Goal: Navigation & Orientation: Find specific page/section

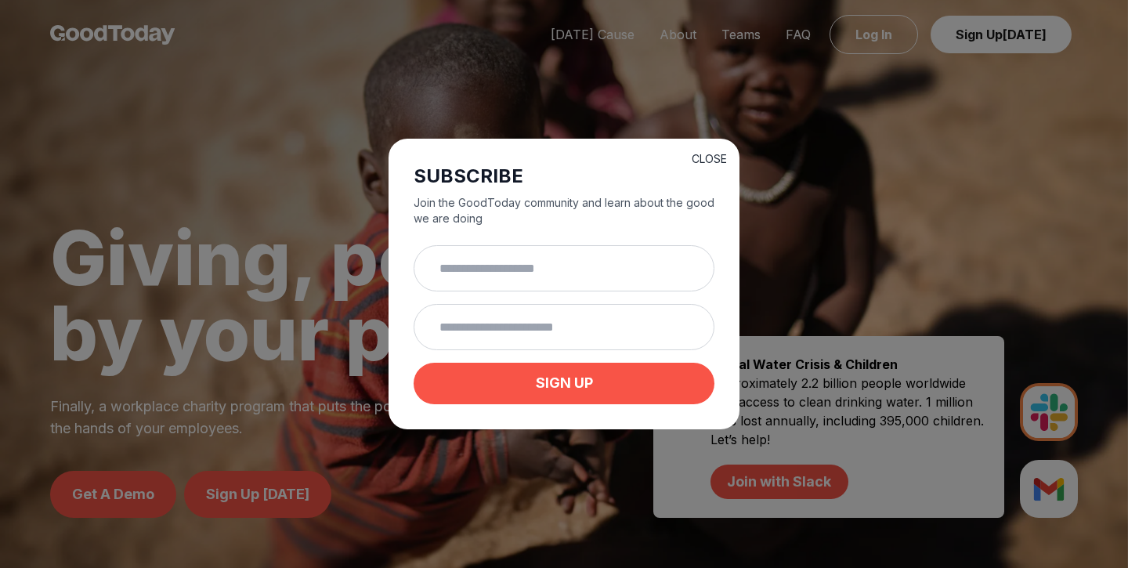
click at [701, 151] on button "CLOSE" at bounding box center [709, 159] width 35 height 16
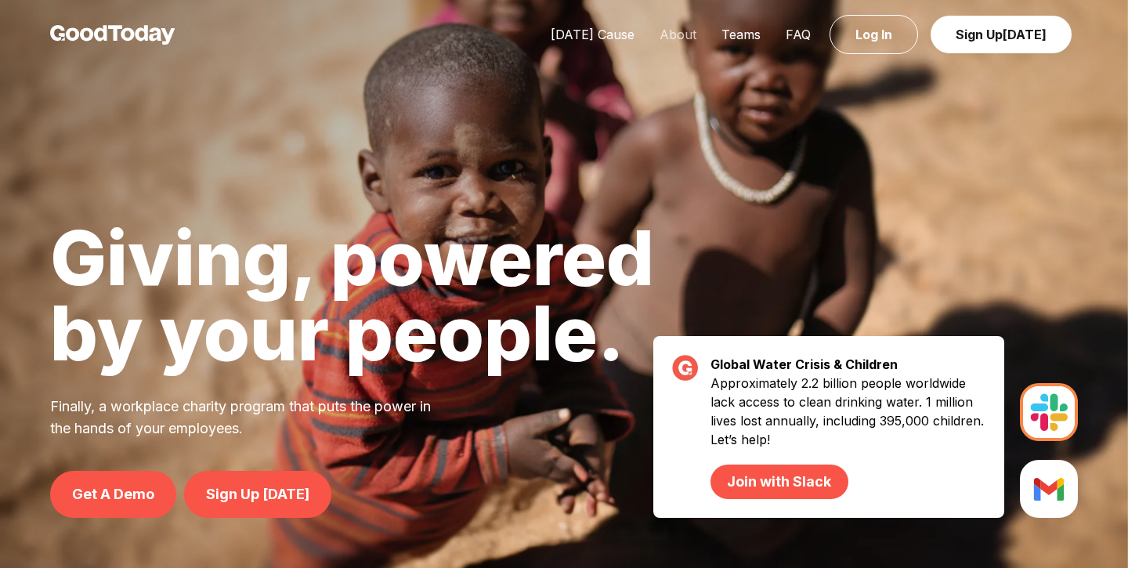
click at [679, 35] on link "About" at bounding box center [678, 35] width 62 height 16
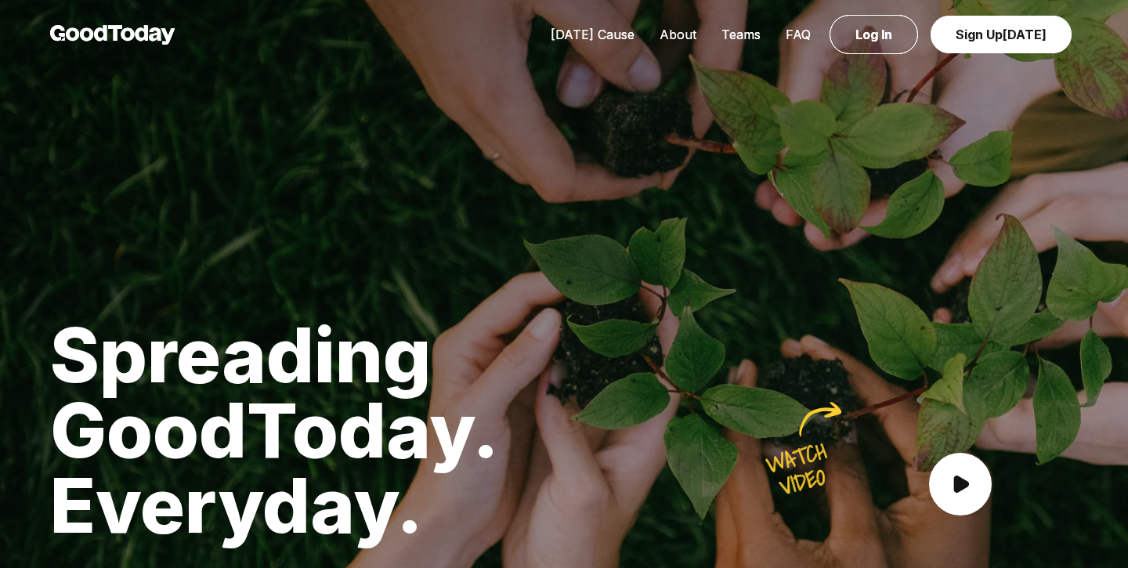
click at [667, 35] on link "About" at bounding box center [678, 35] width 62 height 16
click at [608, 36] on link "[DATE] Cause" at bounding box center [592, 35] width 109 height 16
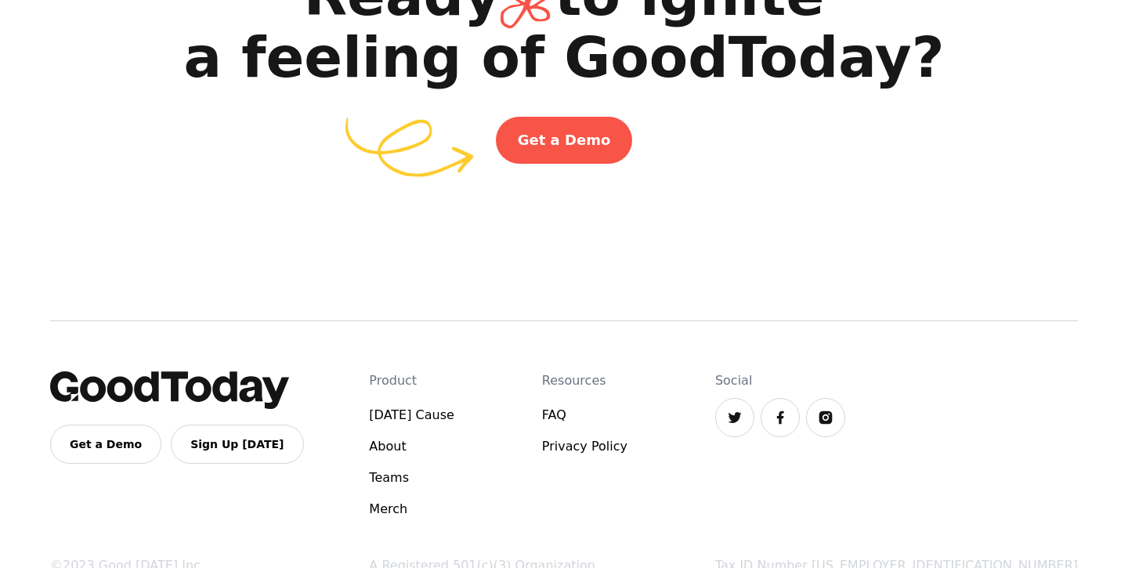
scroll to position [2663, 0]
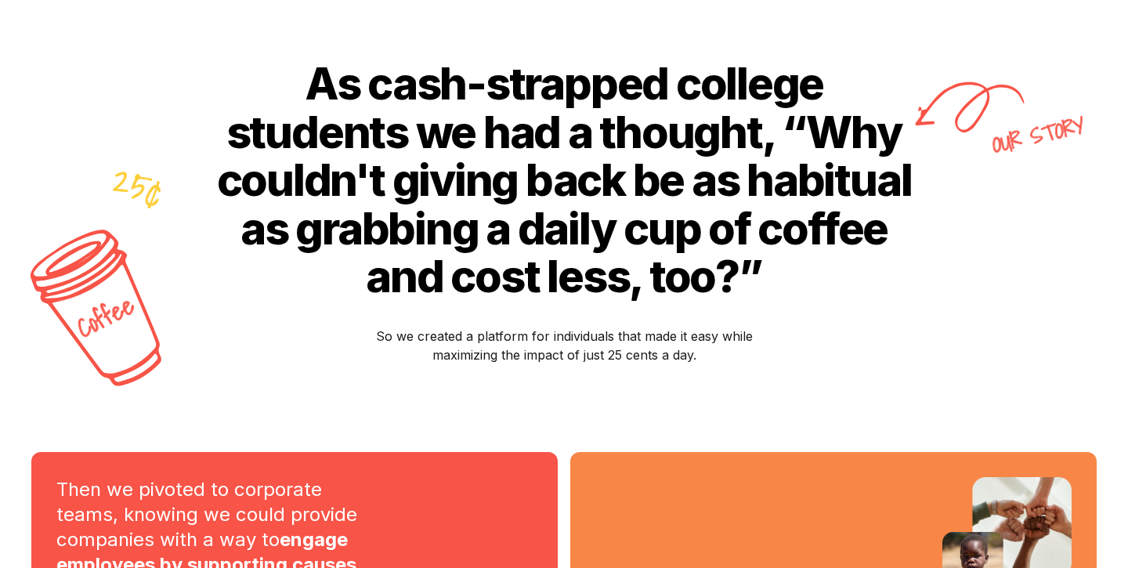
scroll to position [619, 0]
